Goal: Task Accomplishment & Management: Complete application form

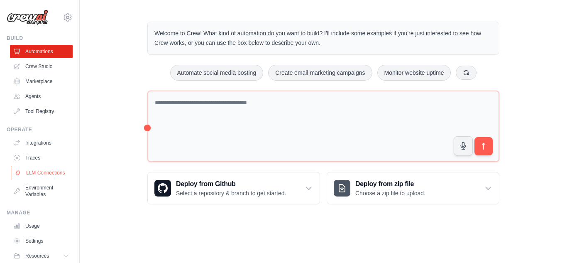
click at [34, 171] on link "LLM Connections" at bounding box center [42, 172] width 63 height 13
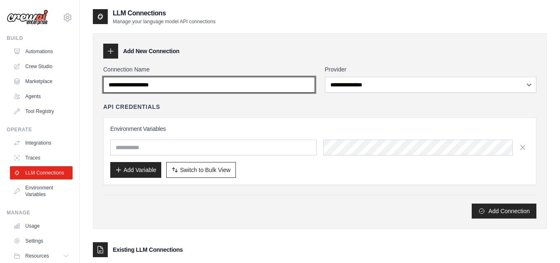
click at [294, 84] on input "Connection Name" at bounding box center [209, 85] width 212 height 16
type input "******"
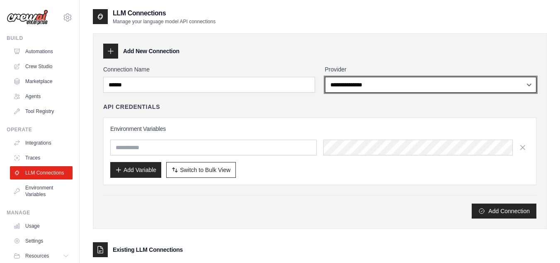
click at [373, 81] on select "**********" at bounding box center [431, 85] width 212 height 16
select select "******"
click at [325, 77] on select "**********" at bounding box center [431, 85] width 212 height 16
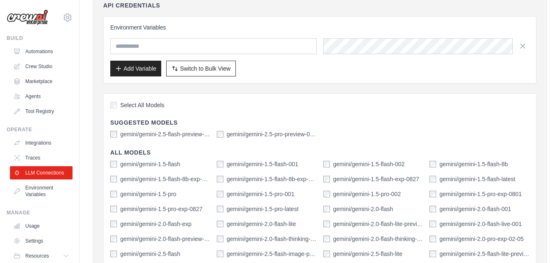
scroll to position [155, 0]
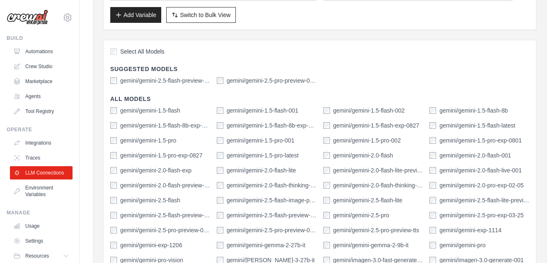
click at [115, 46] on div "Select All Models Suggested Models gemini/gemini-2.5-flash-preview-04-17 gemini…" at bounding box center [319, 191] width 433 height 303
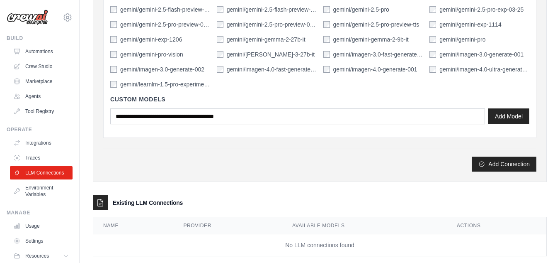
scroll to position [375, 0]
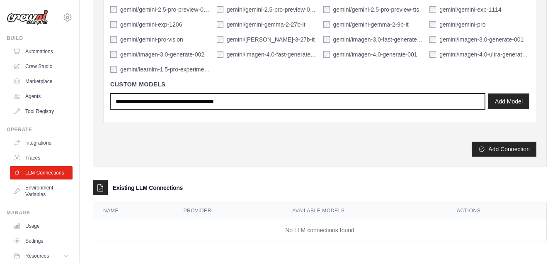
click at [250, 101] on input "text" at bounding box center [297, 101] width 375 height 16
type input "******"
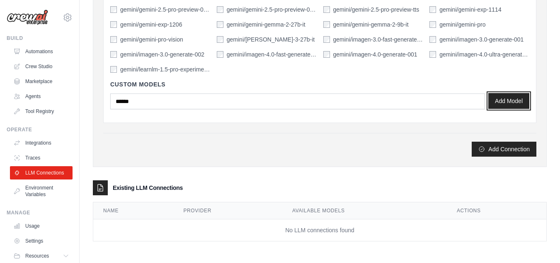
click at [517, 100] on button "Add Model" at bounding box center [509, 101] width 41 height 16
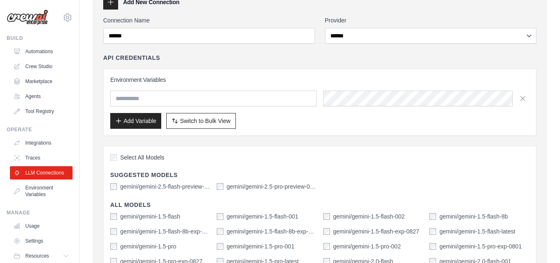
scroll to position [0, 0]
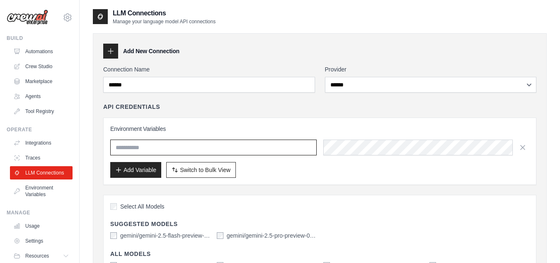
click at [295, 146] on input "text" at bounding box center [213, 147] width 207 height 16
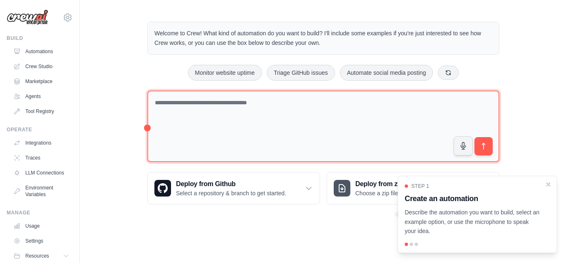
click at [283, 132] on textarea at bounding box center [323, 126] width 352 height 72
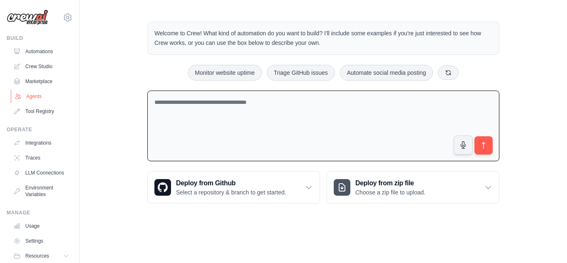
click at [49, 98] on link "Agents" at bounding box center [42, 96] width 63 height 13
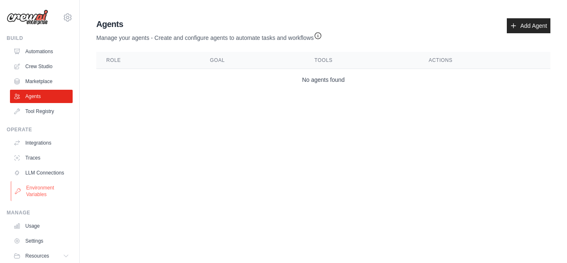
click at [47, 192] on link "Environment Variables" at bounding box center [42, 191] width 63 height 20
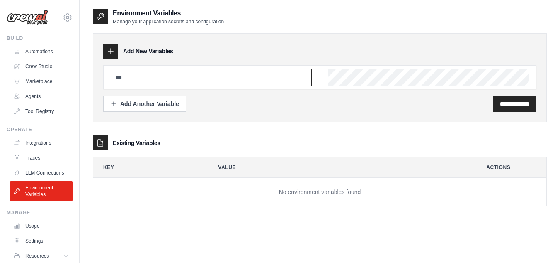
click at [172, 80] on input "text" at bounding box center [211, 77] width 202 height 17
click at [187, 84] on input "text" at bounding box center [211, 77] width 202 height 17
click at [116, 52] on div at bounding box center [110, 51] width 15 height 15
click at [253, 79] on input "text" at bounding box center [211, 77] width 202 height 17
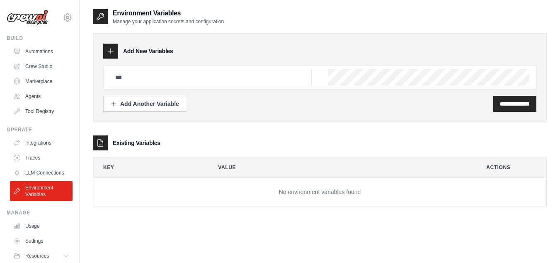
click at [203, 145] on div "Existing Variables" at bounding box center [320, 142] width 454 height 15
click at [210, 80] on input "text" at bounding box center [211, 77] width 202 height 17
click at [224, 79] on input "text" at bounding box center [211, 77] width 202 height 17
click at [36, 175] on link "LLM Connections" at bounding box center [42, 172] width 63 height 13
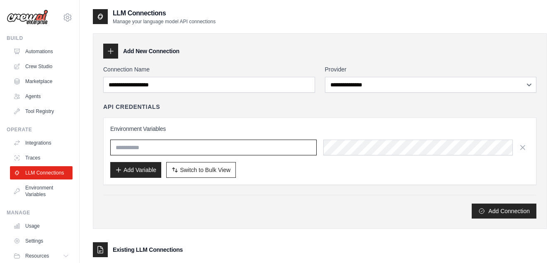
click at [180, 145] on input "text" at bounding box center [213, 147] width 207 height 16
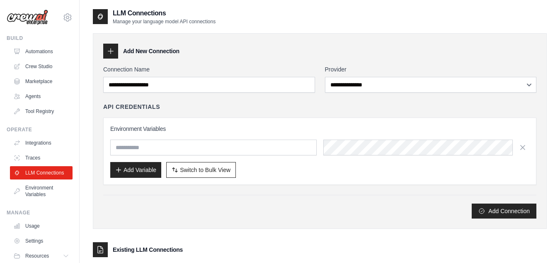
click at [131, 197] on div "Add Connection" at bounding box center [319, 207] width 433 height 24
click at [221, 169] on span "Switch to Bulk View" at bounding box center [205, 169] width 51 height 8
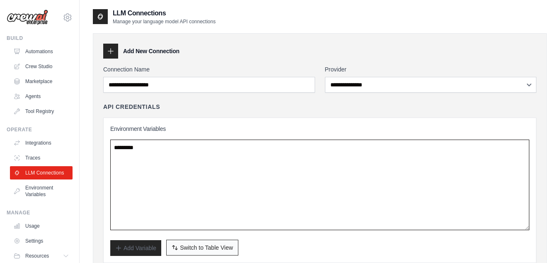
click at [221, 169] on textarea at bounding box center [319, 184] width 419 height 90
paste textarea "**********"
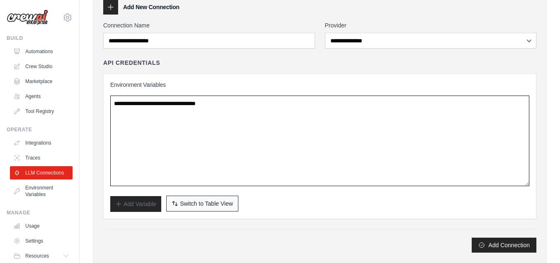
scroll to position [59, 0]
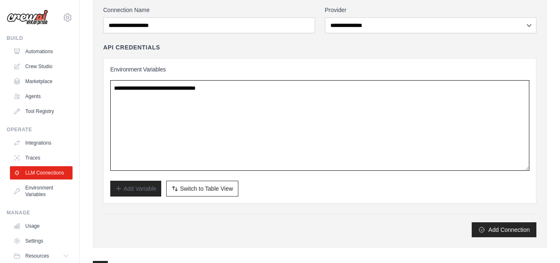
type textarea "**********"
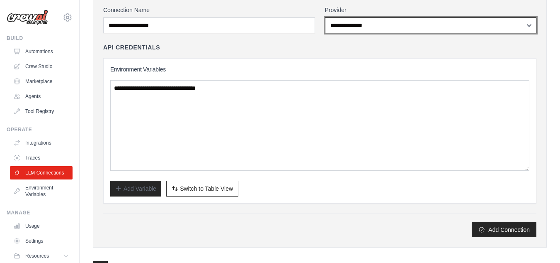
click at [360, 27] on select "**********" at bounding box center [431, 25] width 212 height 16
select select "******"
click at [325, 17] on select "**********" at bounding box center [431, 25] width 212 height 16
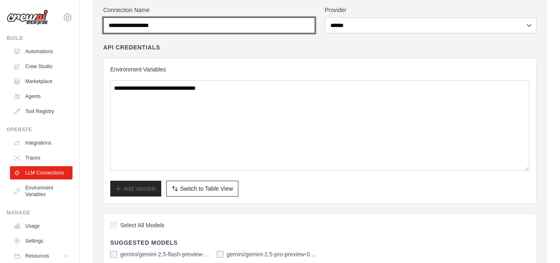
click at [172, 26] on input "Connection Name" at bounding box center [209, 25] width 212 height 16
click at [172, 28] on input "Connection Name" at bounding box center [209, 25] width 212 height 16
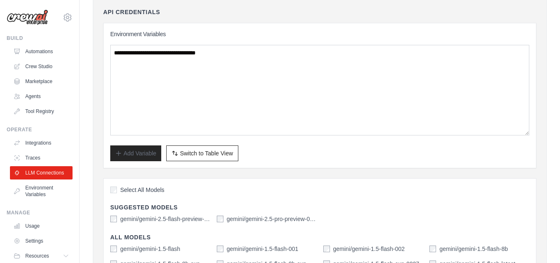
scroll to position [100, 0]
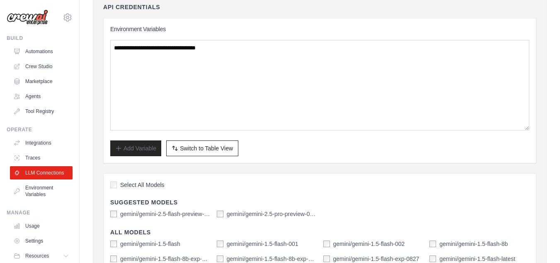
type input "******"
click at [128, 185] on span "Select All Models" at bounding box center [142, 184] width 44 height 8
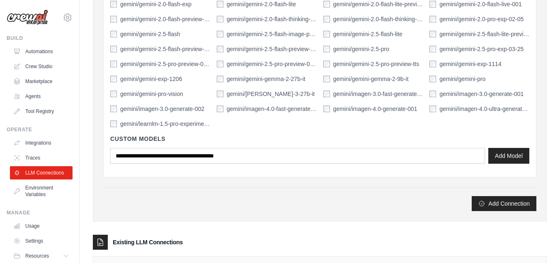
scroll to position [409, 0]
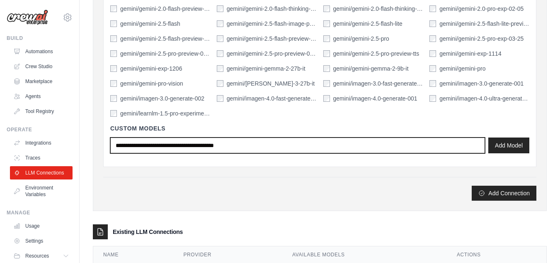
click at [446, 144] on input "text" at bounding box center [297, 145] width 375 height 16
type input "******"
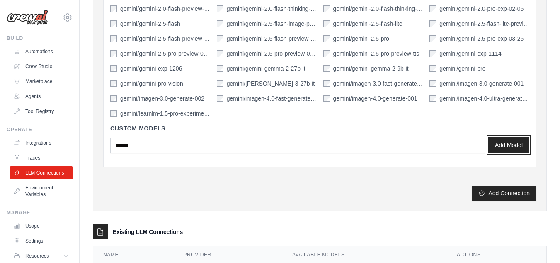
click at [519, 146] on button "Add Model" at bounding box center [509, 145] width 41 height 16
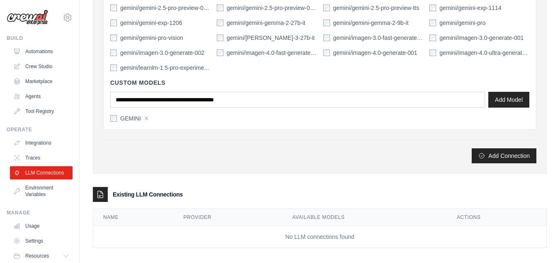
scroll to position [461, 0]
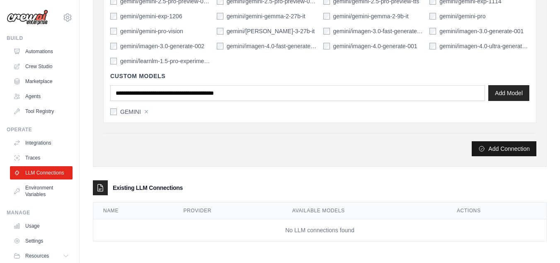
click at [486, 147] on button "Add Connection" at bounding box center [504, 148] width 65 height 15
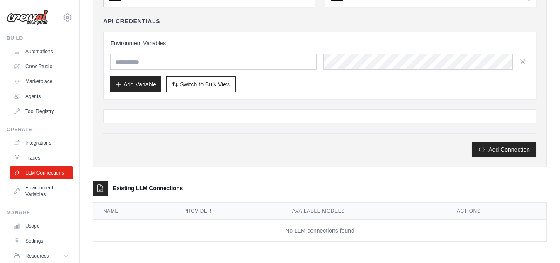
scroll to position [114, 0]
click at [56, 153] on link "Traces" at bounding box center [42, 157] width 63 height 13
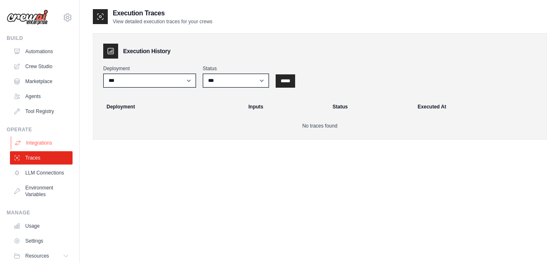
click at [49, 141] on link "Integrations" at bounding box center [42, 142] width 63 height 13
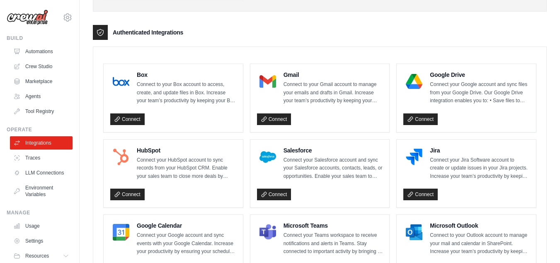
scroll to position [221, 0]
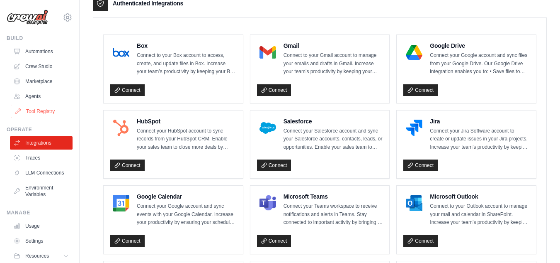
click at [45, 107] on link "Tool Registry" at bounding box center [42, 111] width 63 height 13
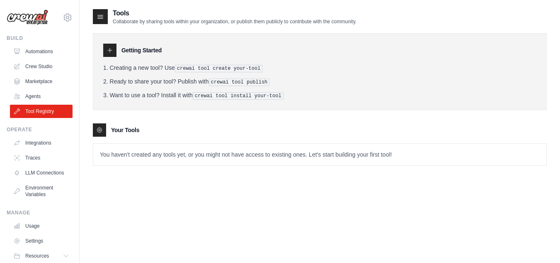
click at [112, 49] on icon at bounding box center [110, 50] width 7 height 7
click at [97, 15] on icon at bounding box center [100, 16] width 8 height 8
click at [36, 97] on link "Agents" at bounding box center [42, 96] width 63 height 13
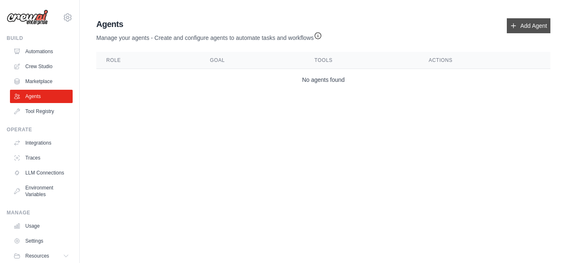
click at [527, 29] on link "Add Agent" at bounding box center [529, 25] width 44 height 15
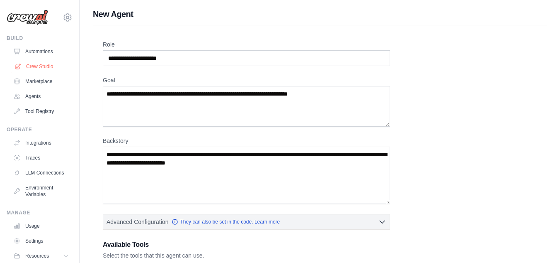
click at [24, 68] on link "Crew Studio" at bounding box center [42, 66] width 63 height 13
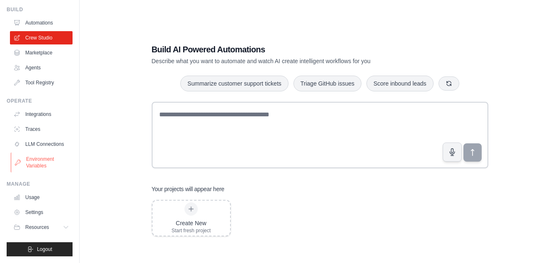
scroll to position [35, 0]
click at [37, 207] on link "Settings" at bounding box center [42, 211] width 63 height 13
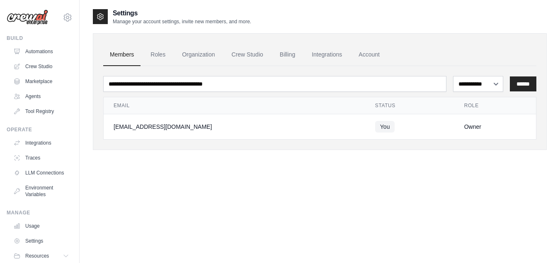
click at [382, 170] on div "**********" at bounding box center [320, 139] width 454 height 263
click at [36, 246] on link "Settings" at bounding box center [42, 240] width 63 height 13
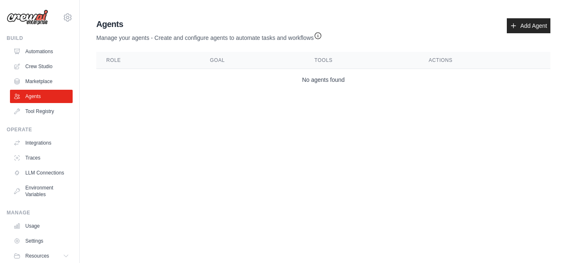
click at [30, 175] on link "LLM Connections" at bounding box center [41, 172] width 63 height 13
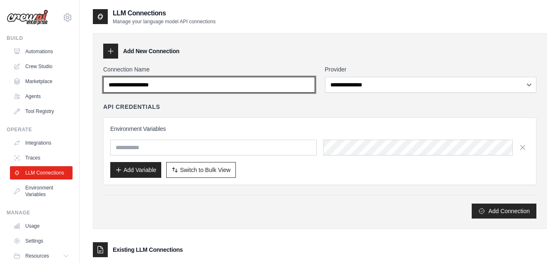
click at [224, 87] on input "Connection Name" at bounding box center [209, 85] width 212 height 16
type input "******"
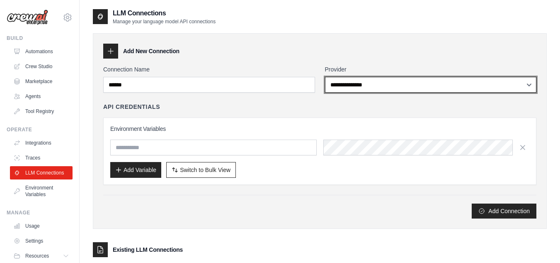
click at [367, 84] on select "**********" at bounding box center [431, 85] width 212 height 16
select select "******"
click at [325, 77] on select "**********" at bounding box center [431, 85] width 212 height 16
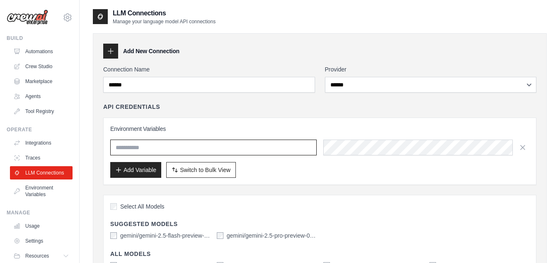
click at [286, 150] on input "text" at bounding box center [213, 147] width 207 height 16
type input "******"
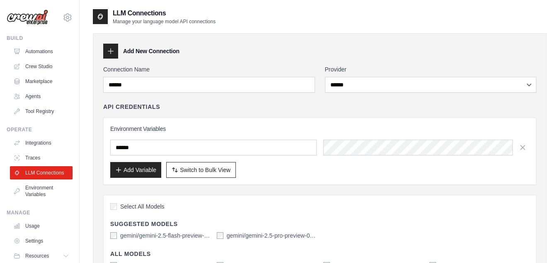
click at [326, 209] on div "Select All Models" at bounding box center [319, 207] width 419 height 11
click at [445, 169] on div "Add Variable Switch to Bulk View Switch to Table View" at bounding box center [319, 170] width 419 height 16
click at [149, 168] on button "Add Variable" at bounding box center [135, 169] width 51 height 16
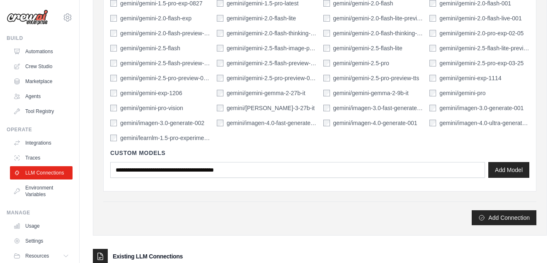
scroll to position [329, 0]
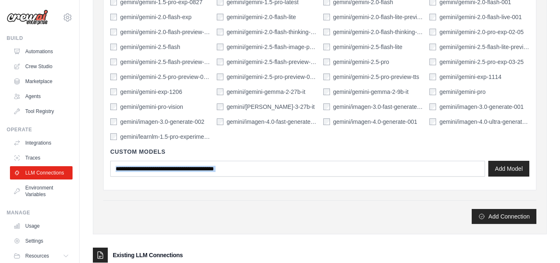
drag, startPoint x: 415, startPoint y: 178, endPoint x: 411, endPoint y: 172, distance: 8.1
click at [411, 172] on div "Custom Models Add Model" at bounding box center [319, 162] width 419 height 42
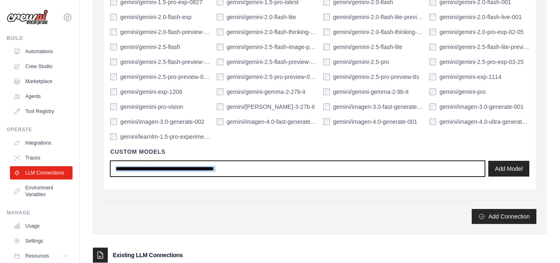
click at [411, 172] on input "text" at bounding box center [297, 169] width 375 height 16
type input "******"
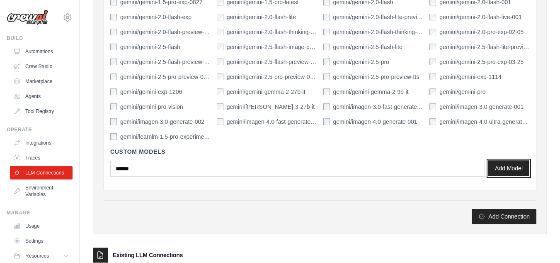
click at [519, 168] on button "Add Model" at bounding box center [509, 168] width 41 height 16
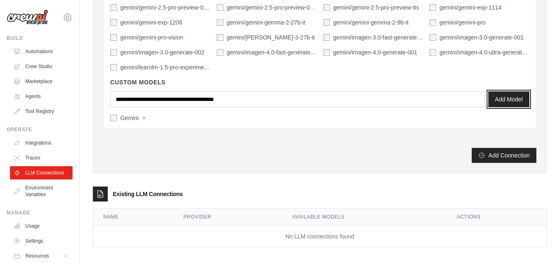
scroll to position [399, 0]
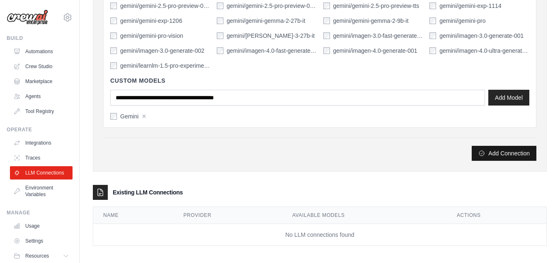
click at [483, 155] on icon "submit" at bounding box center [482, 153] width 7 height 7
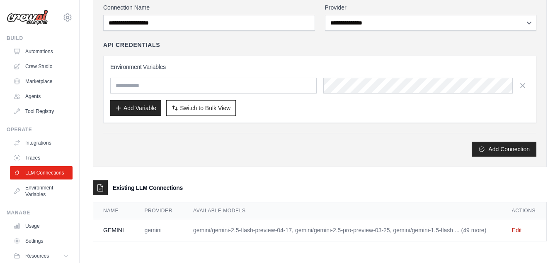
scroll to position [0, 0]
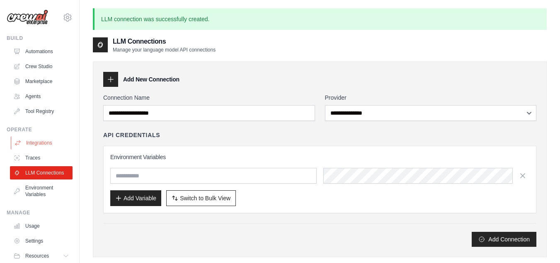
click at [42, 144] on link "Integrations" at bounding box center [42, 142] width 63 height 13
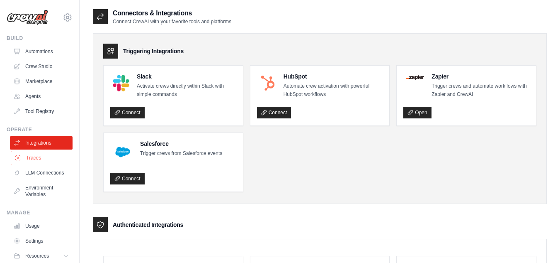
click at [42, 154] on link "Traces" at bounding box center [42, 157] width 63 height 13
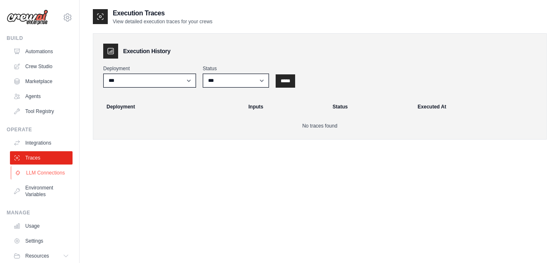
click at [39, 168] on link "LLM Connections" at bounding box center [42, 172] width 63 height 13
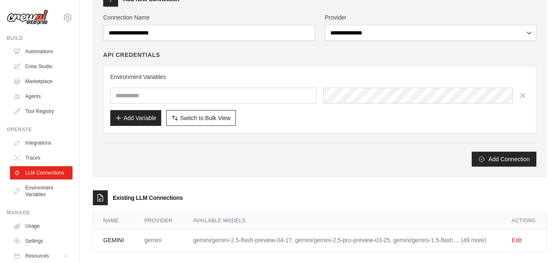
scroll to position [62, 0]
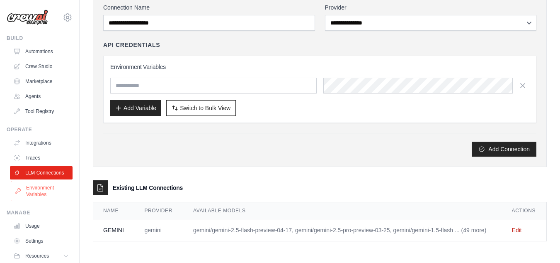
click at [42, 197] on link "Environment Variables" at bounding box center [42, 191] width 63 height 20
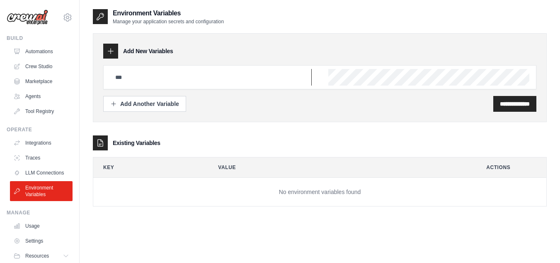
click at [171, 77] on input "text" at bounding box center [211, 77] width 202 height 17
click at [336, 99] on div "**********" at bounding box center [319, 104] width 433 height 16
click at [106, 144] on div at bounding box center [100, 142] width 15 height 15
click at [210, 81] on input "text" at bounding box center [211, 77] width 202 height 17
type input "******"
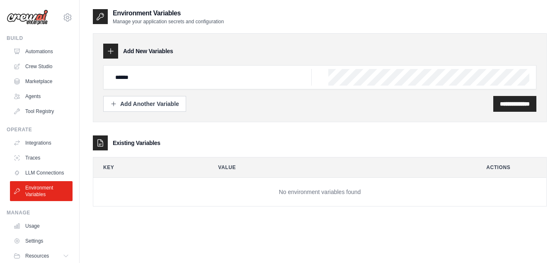
click at [295, 115] on div "**********" at bounding box center [320, 77] width 454 height 89
click at [494, 110] on div "**********" at bounding box center [515, 104] width 43 height 16
click at [500, 100] on input "**********" at bounding box center [515, 104] width 30 height 8
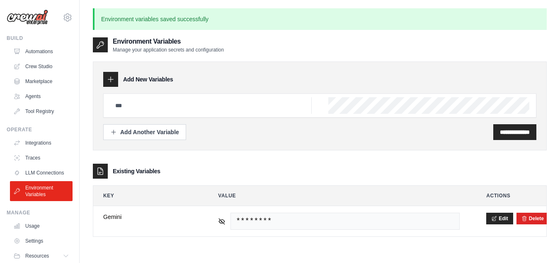
click at [274, 172] on div "Existing Variables" at bounding box center [320, 170] width 454 height 15
click at [41, 143] on link "Integrations" at bounding box center [42, 142] width 63 height 13
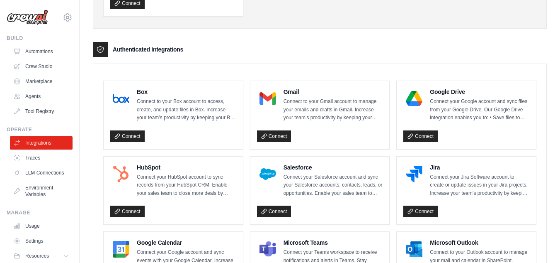
scroll to position [287, 0]
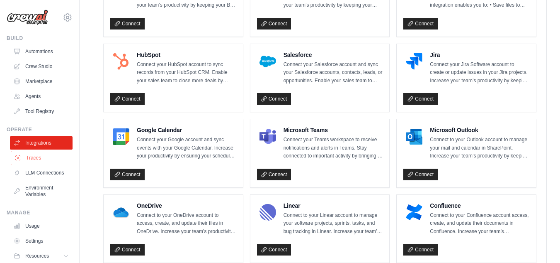
click at [46, 157] on link "Traces" at bounding box center [42, 157] width 63 height 13
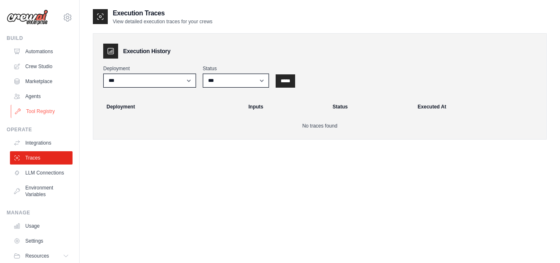
click at [36, 107] on link "Tool Registry" at bounding box center [42, 111] width 63 height 13
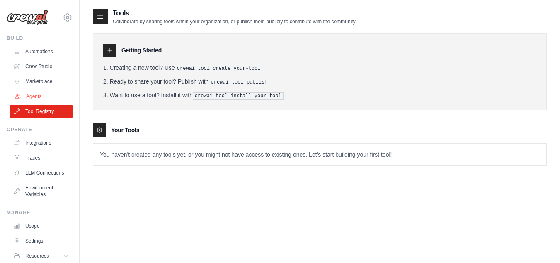
click at [37, 91] on link "Agents" at bounding box center [42, 96] width 63 height 13
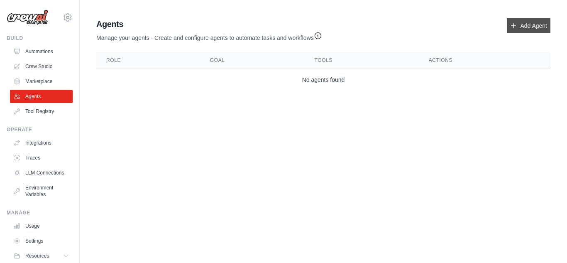
click at [528, 21] on link "Add Agent" at bounding box center [529, 25] width 44 height 15
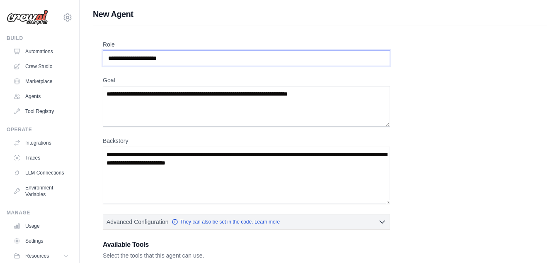
click at [292, 61] on input "Role" at bounding box center [246, 58] width 287 height 16
type input "**********"
click at [264, 95] on textarea "Goal" at bounding box center [246, 106] width 287 height 41
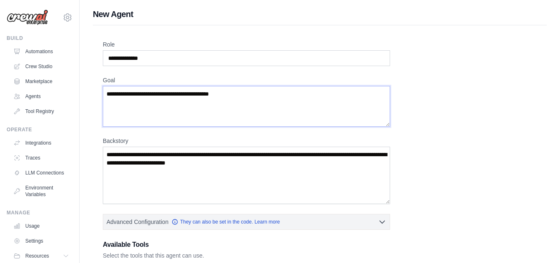
click at [214, 94] on textarea "**********" at bounding box center [246, 106] width 287 height 41
click at [206, 95] on textarea "**********" at bounding box center [246, 106] width 287 height 41
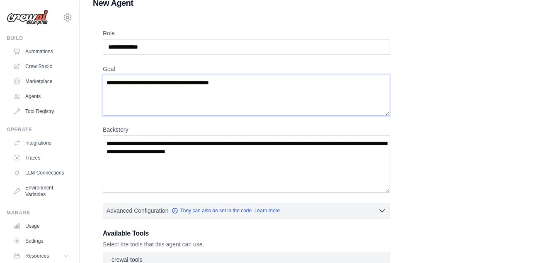
scroll to position [37, 0]
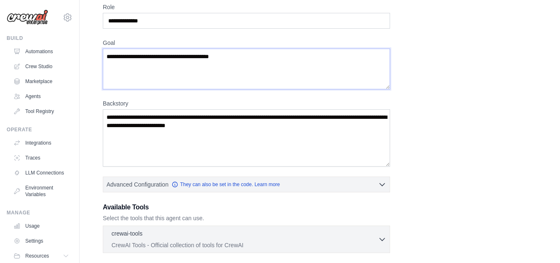
type textarea "**********"
click at [231, 117] on textarea "Backstory" at bounding box center [246, 137] width 287 height 57
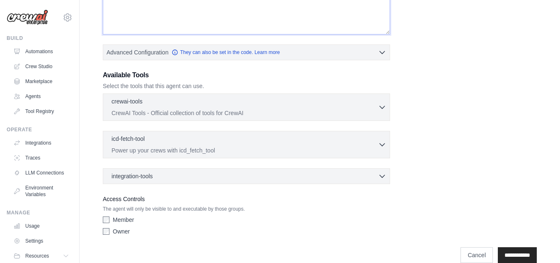
scroll to position [170, 0]
click at [231, 117] on div "crewai-tools 0 selected CrewAI Tools - Official collection of tools for CrewAI …" at bounding box center [246, 106] width 287 height 27
click at [277, 110] on p "CrewAI Tools - Official collection of tools for CrewAI" at bounding box center [245, 111] width 267 height 8
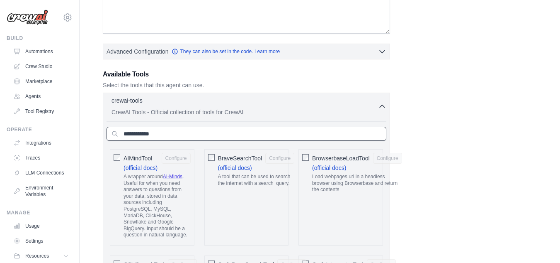
click at [371, 132] on input "text" at bounding box center [247, 134] width 280 height 14
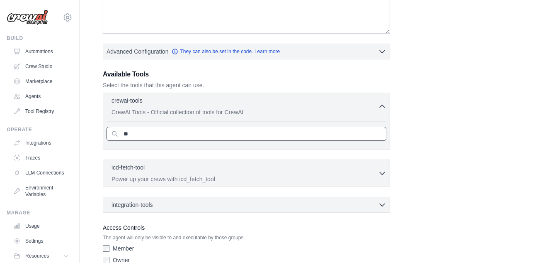
type input "*"
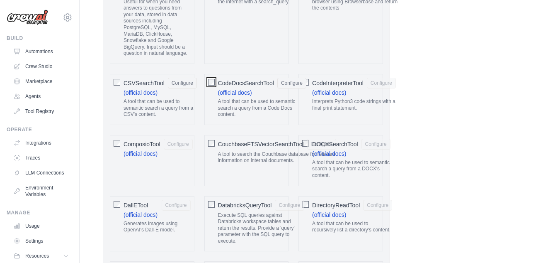
scroll to position [369, 0]
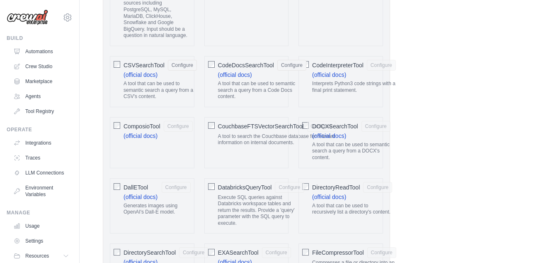
click at [306, 127] on div "CouchbaseFTSVectorSearchTool Configure" at bounding box center [277, 126] width 118 height 11
click at [347, 126] on span "DOCXSearchTool" at bounding box center [335, 126] width 46 height 8
click at [236, 123] on span "CouchbaseFTSVectorSearchTool" at bounding box center [261, 126] width 86 height 8
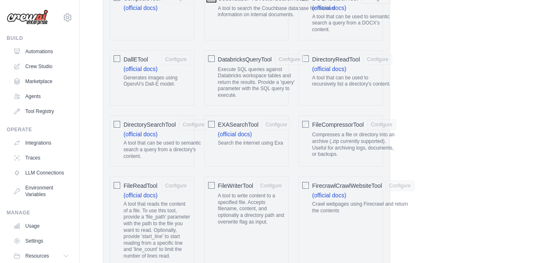
scroll to position [501, 0]
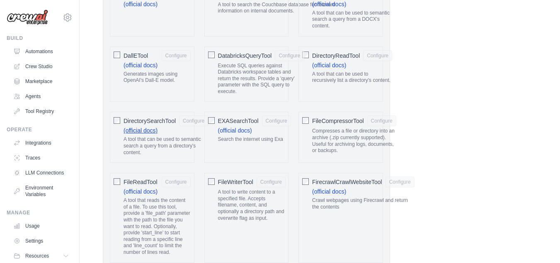
click at [141, 127] on link "(official docs)" at bounding box center [141, 130] width 34 height 7
click at [141, 119] on span "DirectorySearchTool" at bounding box center [150, 121] width 52 height 8
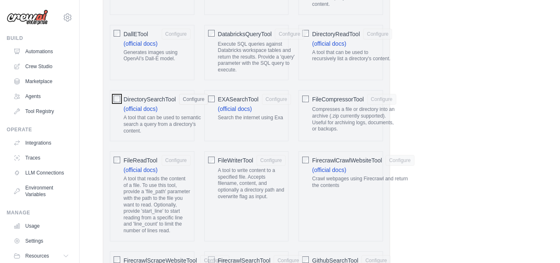
scroll to position [524, 0]
click at [145, 155] on span "FileReadTool" at bounding box center [141, 158] width 34 height 8
click at [246, 156] on span "FileWriterTool" at bounding box center [235, 158] width 35 height 8
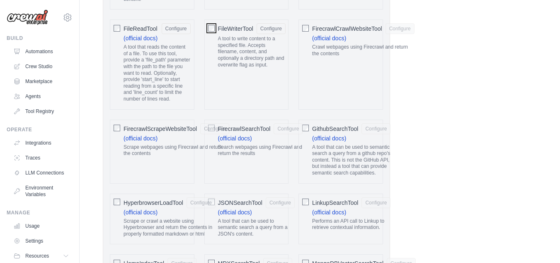
scroll to position [654, 0]
click at [331, 124] on span "GithubSearchTool" at bounding box center [335, 128] width 46 height 8
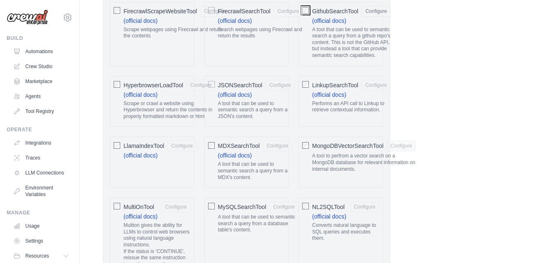
scroll to position [785, 0]
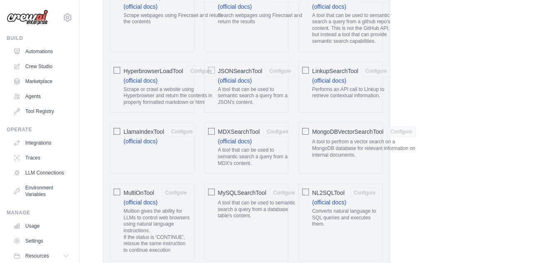
click at [238, 72] on span "JSONSearchTool" at bounding box center [240, 71] width 44 height 8
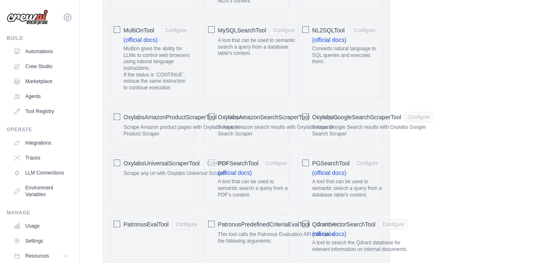
scroll to position [967, 0]
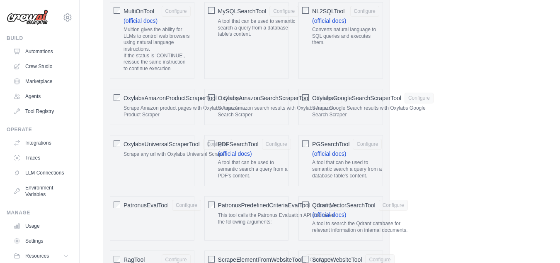
click at [243, 143] on span "PDFSearchTool" at bounding box center [238, 144] width 41 height 8
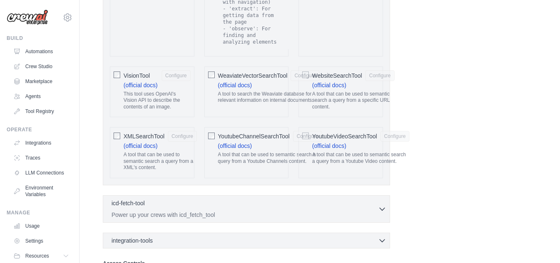
scroll to position [1788, 0]
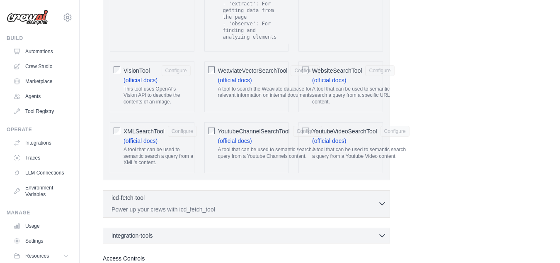
click at [237, 193] on div "icd-fetch-tool 0 selected" at bounding box center [245, 198] width 267 height 10
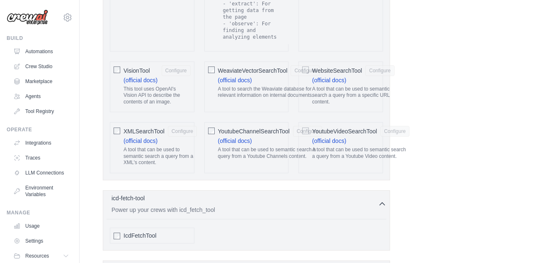
click at [174, 231] on div "IcdFetchTool" at bounding box center [157, 235] width 67 height 8
click at [269, 193] on div "icd-fetch-tool 1 selected" at bounding box center [245, 198] width 267 height 10
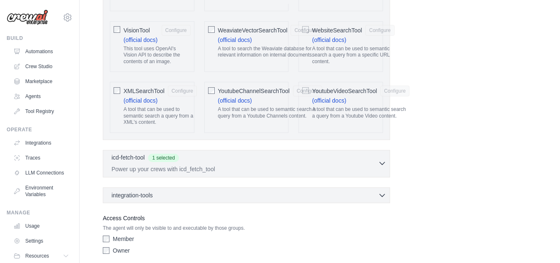
scroll to position [1834, 0]
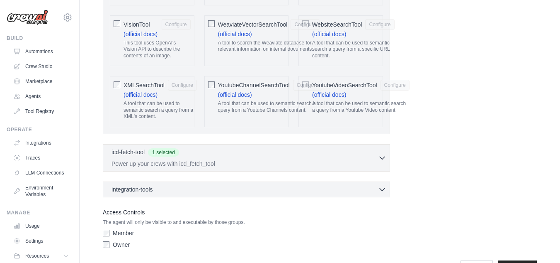
click at [255, 181] on div "integration-tools 0 selected Box Save files to Box Gmail" at bounding box center [246, 189] width 287 height 16
click at [253, 185] on div "integration-tools 0 selected" at bounding box center [249, 189] width 275 height 8
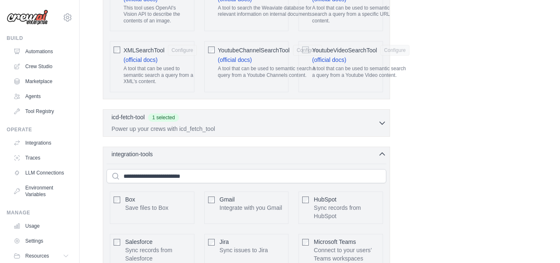
scroll to position [1885, 0]
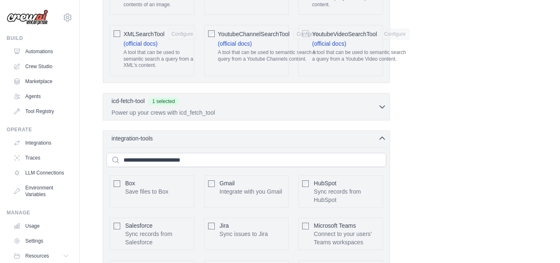
click at [240, 179] on div "Gmail Integrate with you Gmail" at bounding box center [251, 187] width 63 height 17
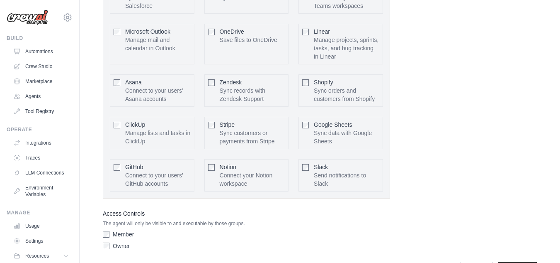
scroll to position [2130, 0]
click at [123, 240] on label "Owner" at bounding box center [121, 244] width 17 height 8
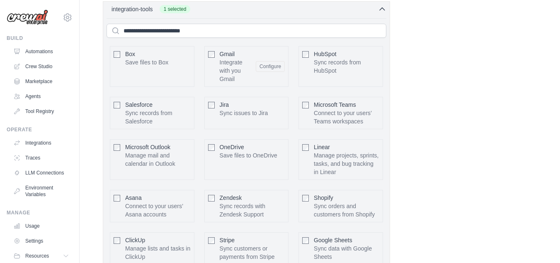
scroll to position [2034, 0]
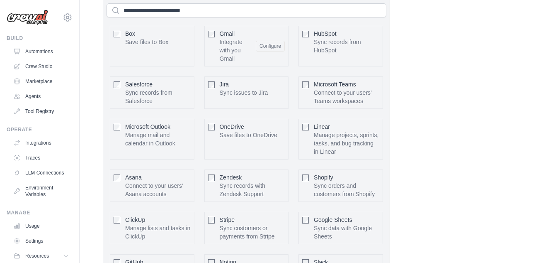
click at [314, 216] on span "Google Sheets" at bounding box center [333, 219] width 39 height 7
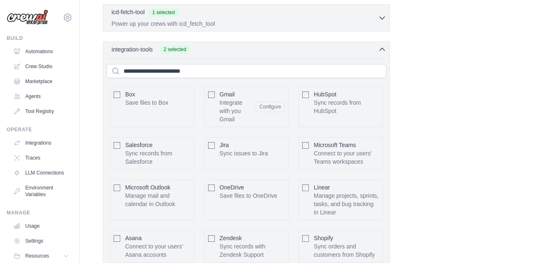
scroll to position [1980, 0]
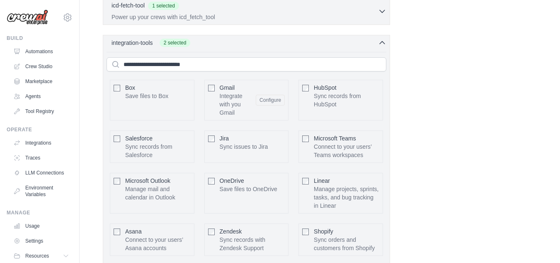
click at [179, 80] on div "Box Save files to Box Configure" at bounding box center [152, 100] width 85 height 41
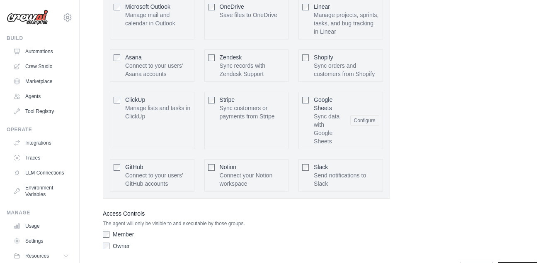
scroll to position [2155, 0]
click at [499, 260] on input "**********" at bounding box center [517, 268] width 39 height 16
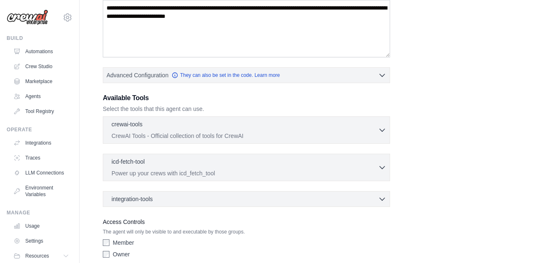
scroll to position [216, 0]
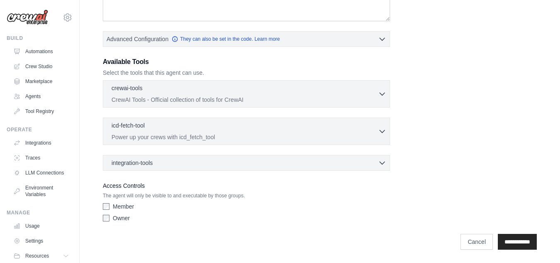
click at [356, 157] on div "integration-tools 0 selected Box Save files to Box Gmail" at bounding box center [246, 163] width 287 height 16
click at [379, 163] on icon "button" at bounding box center [382, 162] width 8 height 8
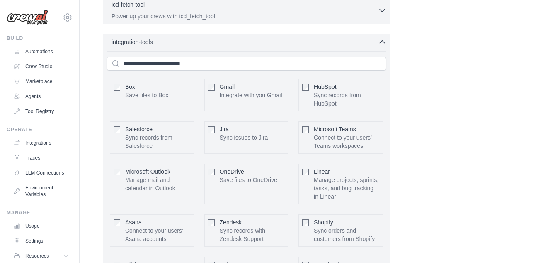
scroll to position [375, 0]
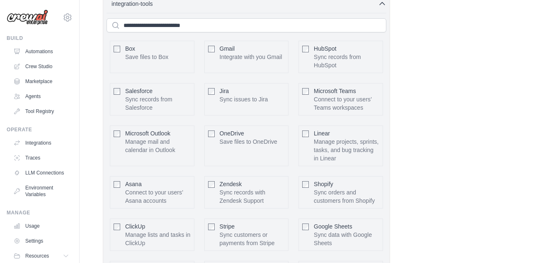
click at [418, 180] on div "**********" at bounding box center [320, 27] width 434 height 656
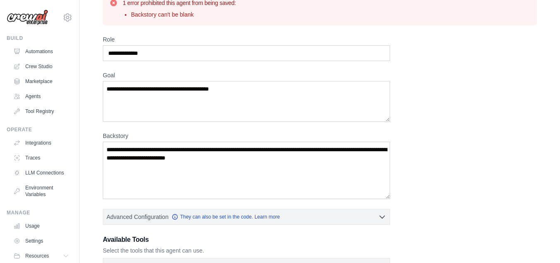
scroll to position [0, 0]
